Goal: Task Accomplishment & Management: Manage account settings

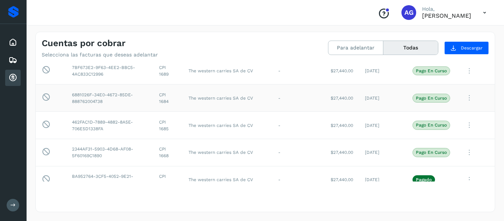
scroll to position [26, 0]
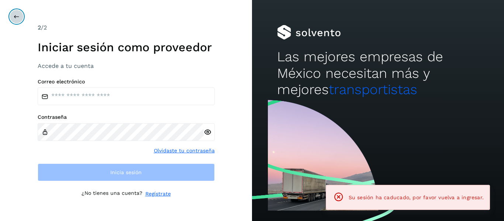
click at [17, 14] on icon at bounding box center [17, 17] width 6 height 6
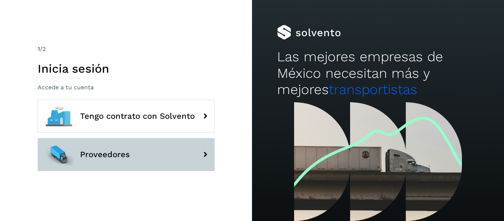
click at [117, 159] on span "Proveedores" at bounding box center [105, 154] width 50 height 9
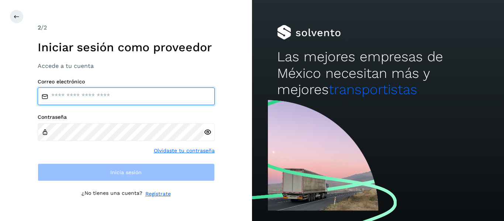
click at [63, 99] on input "email" at bounding box center [126, 96] width 177 height 18
type input "**********"
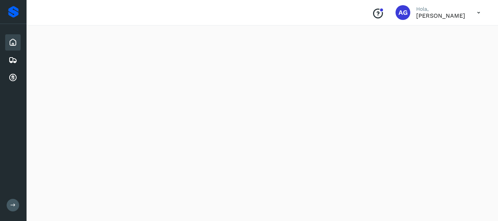
scroll to position [76, 0]
click at [15, 81] on icon at bounding box center [12, 77] width 9 height 9
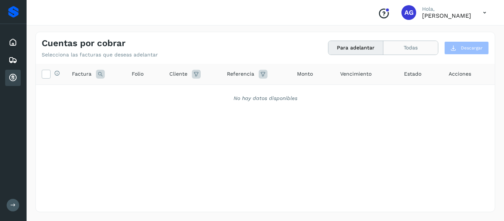
click at [413, 51] on button "Todas" at bounding box center [410, 48] width 55 height 14
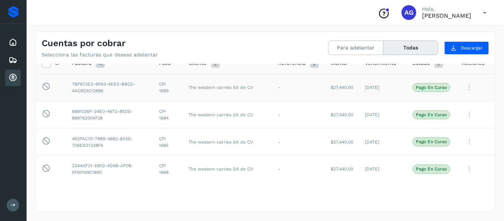
scroll to position [20, 0]
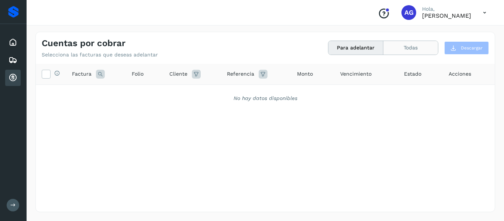
click at [413, 53] on button "Todas" at bounding box center [410, 48] width 55 height 14
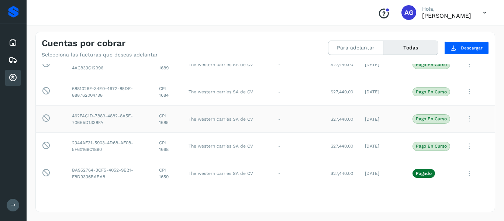
scroll to position [29, 0]
